Goal: Task Accomplishment & Management: Use online tool/utility

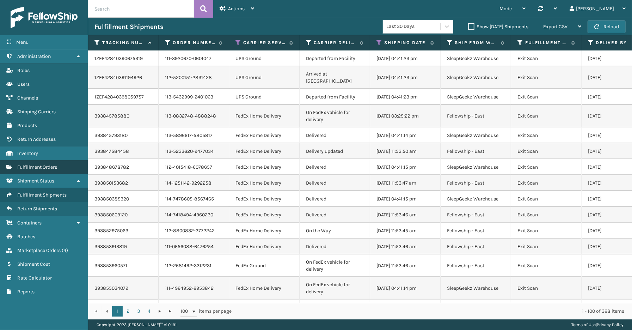
click at [34, 165] on span "Fulfillment Orders" at bounding box center [37, 167] width 40 height 6
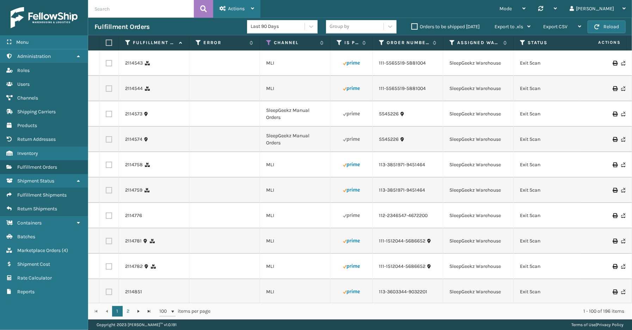
click at [248, 8] on div "Actions" at bounding box center [237, 9] width 35 height 18
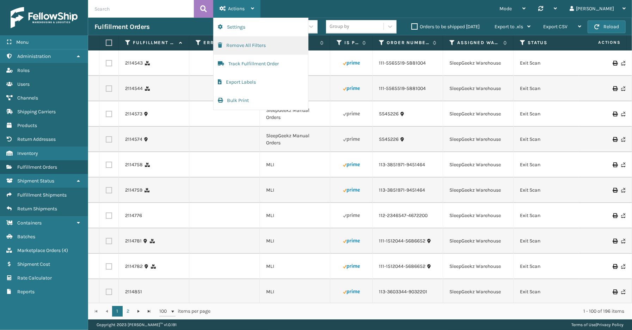
click at [251, 44] on button "Remove All Filters" at bounding box center [261, 45] width 94 height 18
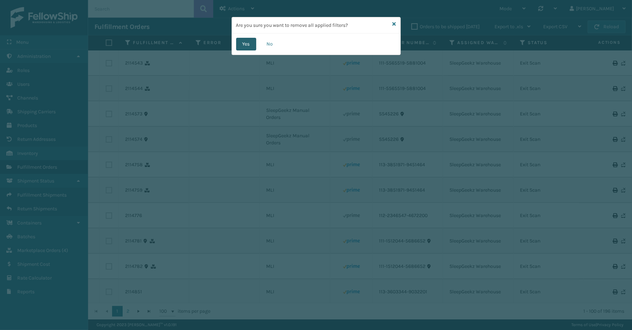
click at [248, 45] on button "Yes" at bounding box center [246, 44] width 20 height 13
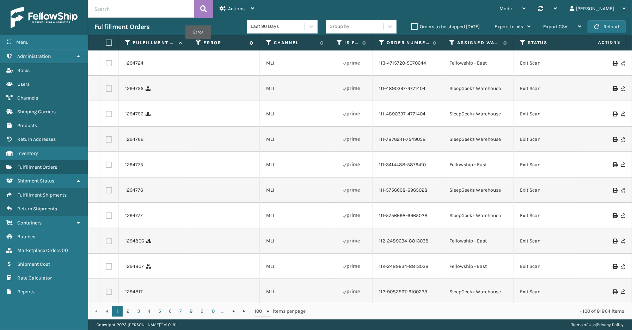
click at [198, 44] on icon at bounding box center [199, 42] width 6 height 6
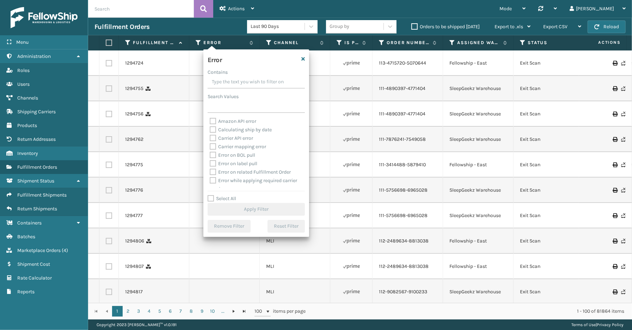
click at [229, 196] on label "Select All" at bounding box center [222, 198] width 29 height 6
click at [229, 195] on input "Select All" at bounding box center [261, 194] width 106 height 1
checkbox input "true"
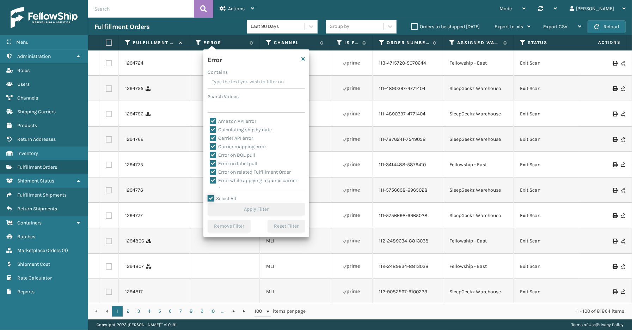
checkbox input "true"
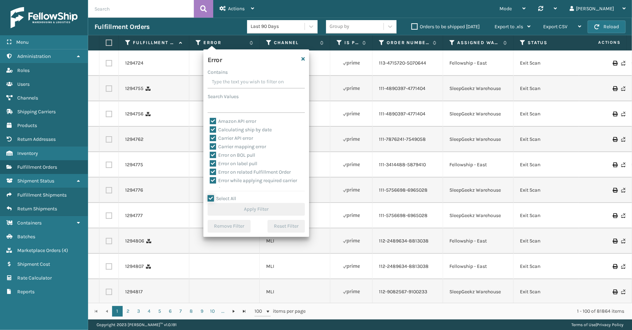
checkbox input "true"
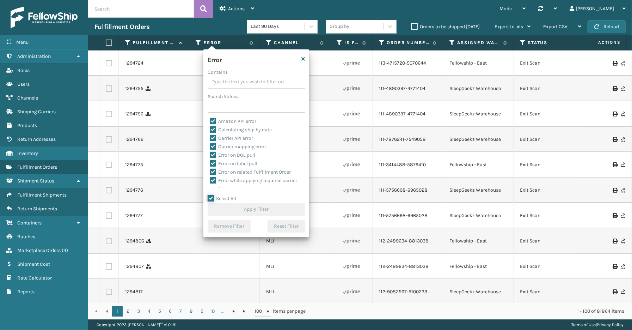
checkbox input "true"
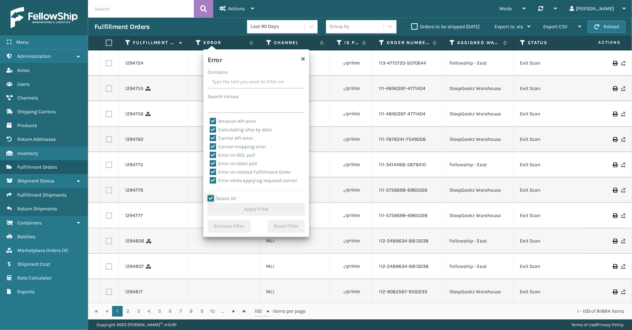
checkbox input "true"
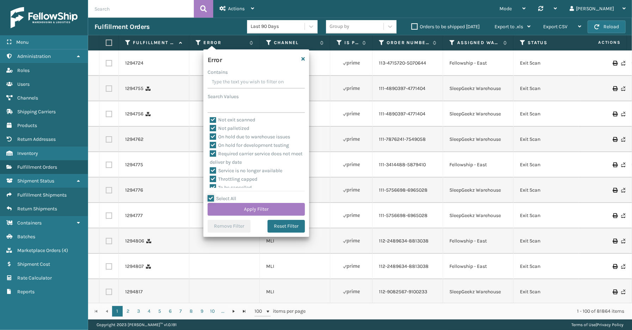
scroll to position [158, 0]
click at [245, 182] on label "To be cancelled" at bounding box center [231, 183] width 42 height 6
click at [210, 182] on input "To be cancelled" at bounding box center [210, 181] width 0 height 5
checkbox input "false"
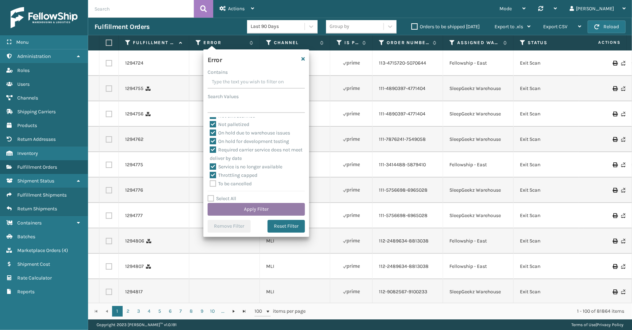
click at [249, 208] on button "Apply Filter" at bounding box center [256, 209] width 97 height 13
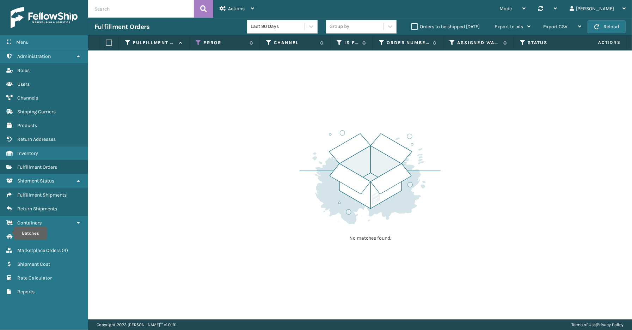
click at [33, 317] on div "Menu Batches Administration Batches Roles Batches Users Batches Channels Batche…" at bounding box center [44, 165] width 88 height 330
